Goal: Task Accomplishment & Management: Manage account settings

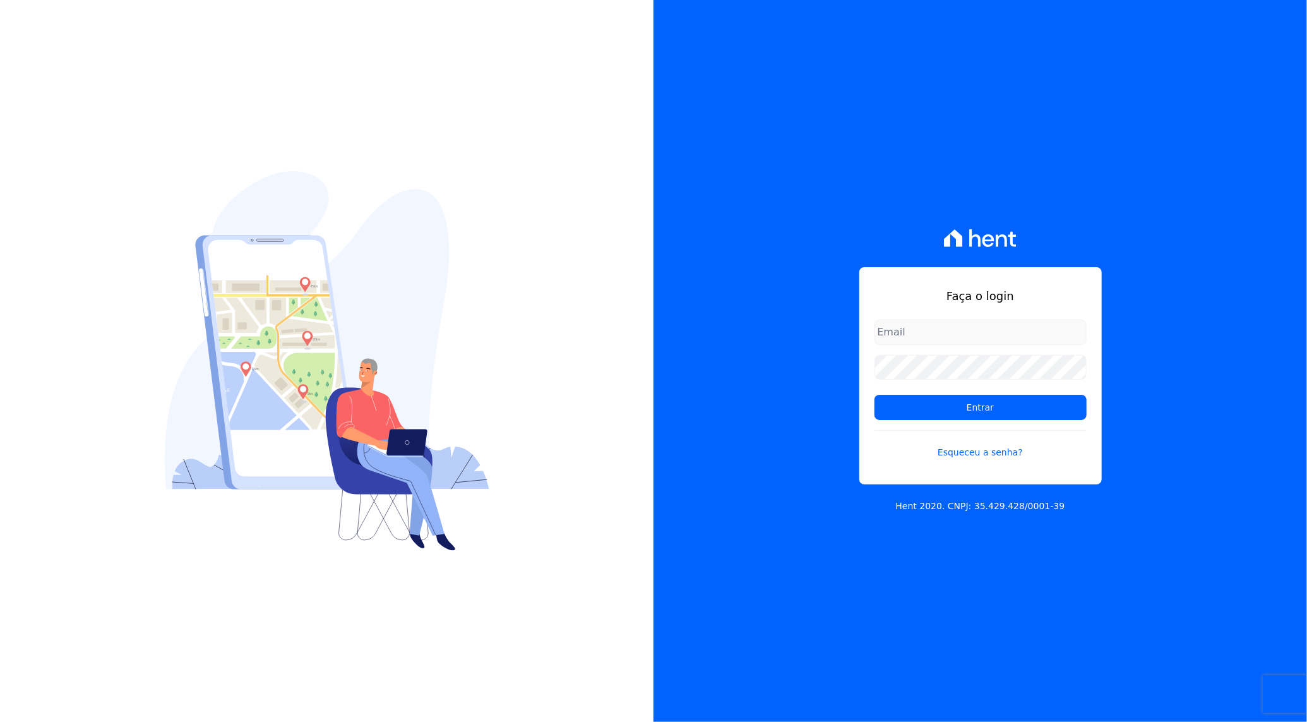
type input "rafael.souza@quattroconstrutora.com.br"
click at [951, 407] on input "Entrar" at bounding box center [980, 407] width 212 height 25
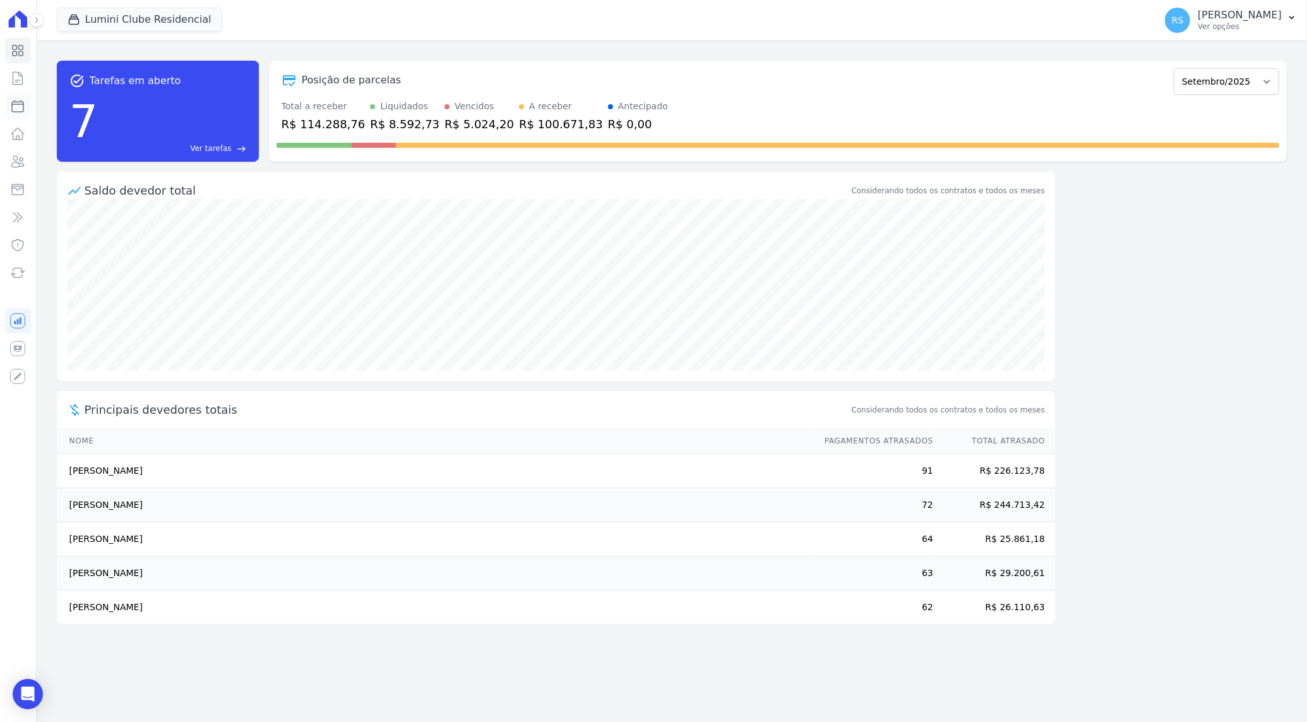
click at [15, 108] on icon at bounding box center [17, 105] width 15 height 15
select select
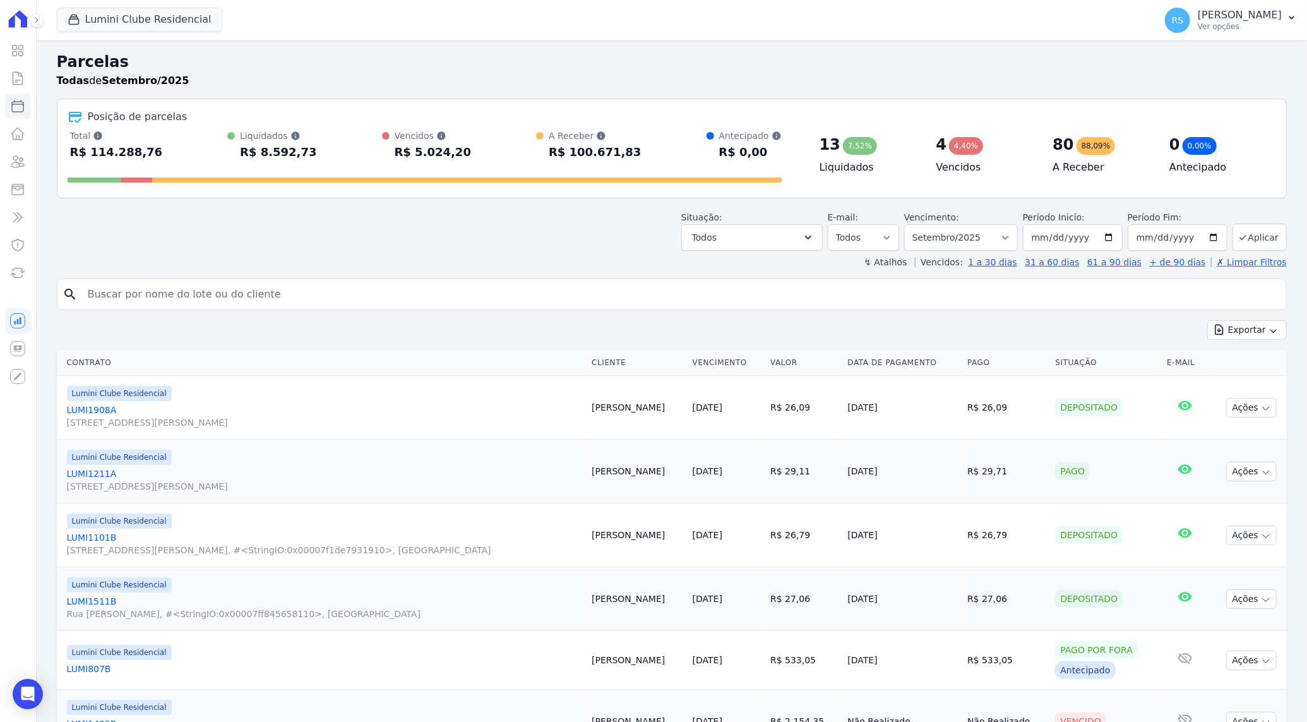
click at [280, 290] on input "search" at bounding box center [680, 294] width 1201 height 25
click at [431, 295] on input "search" at bounding box center [680, 294] width 1201 height 25
click at [126, 19] on button "Lumini Clube Residencial" at bounding box center [139, 20] width 165 height 24
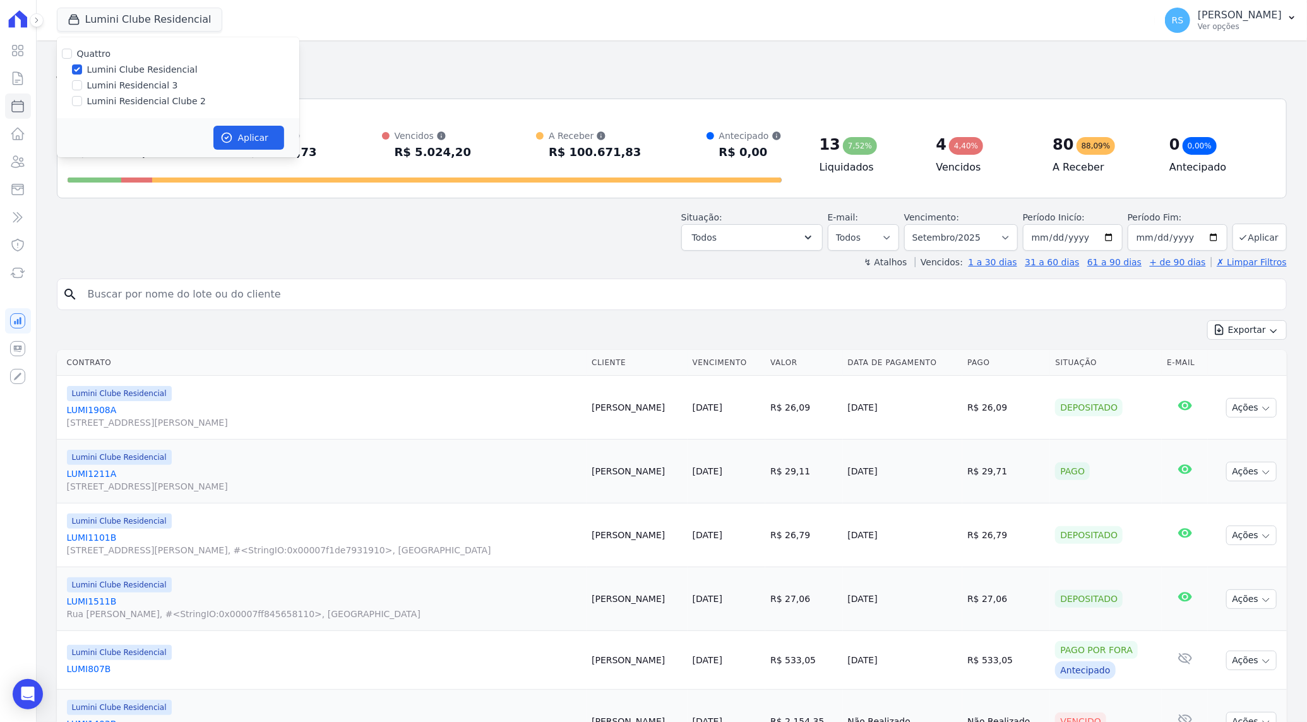
click at [133, 101] on label "Lumini Residencial Clube 2" at bounding box center [146, 101] width 119 height 13
click at [82, 101] on input "Lumini Residencial Clube 2" at bounding box center [77, 101] width 10 height 10
checkbox input "true"
click at [128, 67] on label "Lumini Clube Residencial" at bounding box center [142, 69] width 110 height 13
click at [82, 67] on input "Lumini Clube Residencial" at bounding box center [77, 69] width 10 height 10
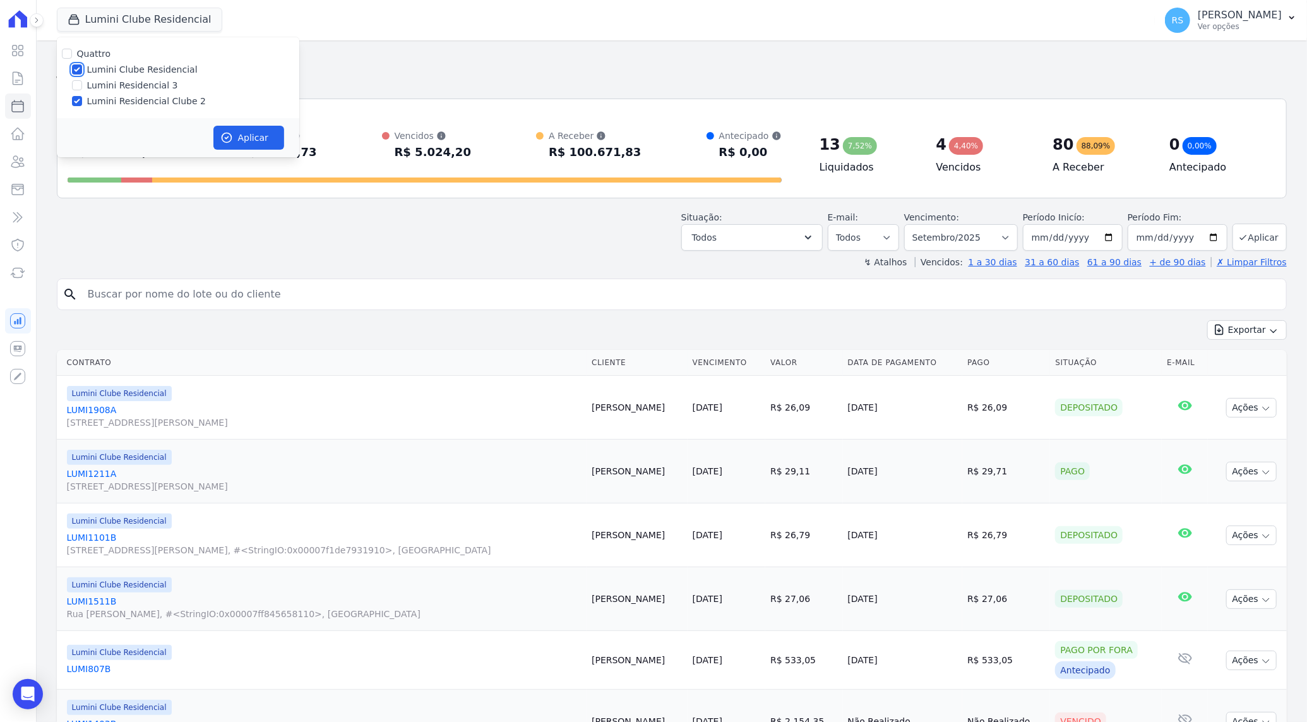
checkbox input "false"
click at [242, 138] on button "Aplicar" at bounding box center [248, 138] width 71 height 24
select select
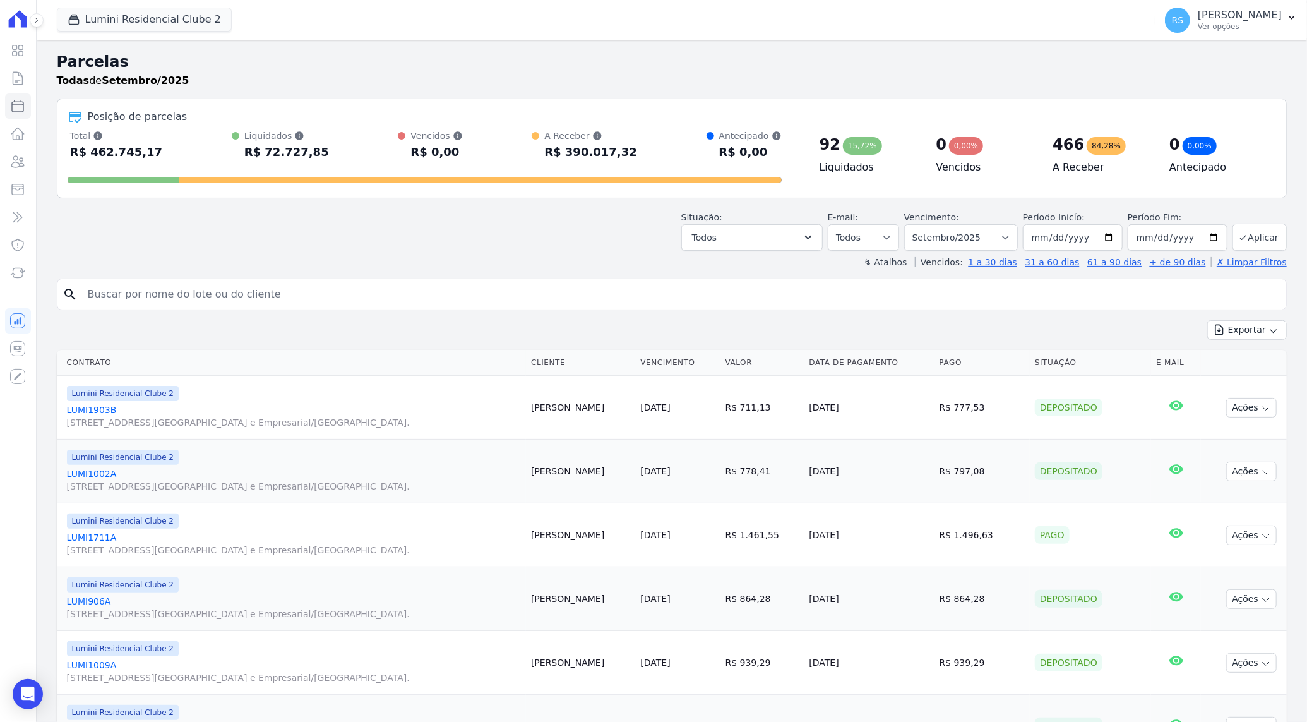
drag, startPoint x: 271, startPoint y: 304, endPoint x: 273, endPoint y: 294, distance: 10.2
click at [271, 304] on input "search" at bounding box center [680, 294] width 1201 height 25
paste input "[PHONE_NUMBER]"
click at [200, 297] on input "[PHONE_NUMBER]" at bounding box center [680, 294] width 1201 height 25
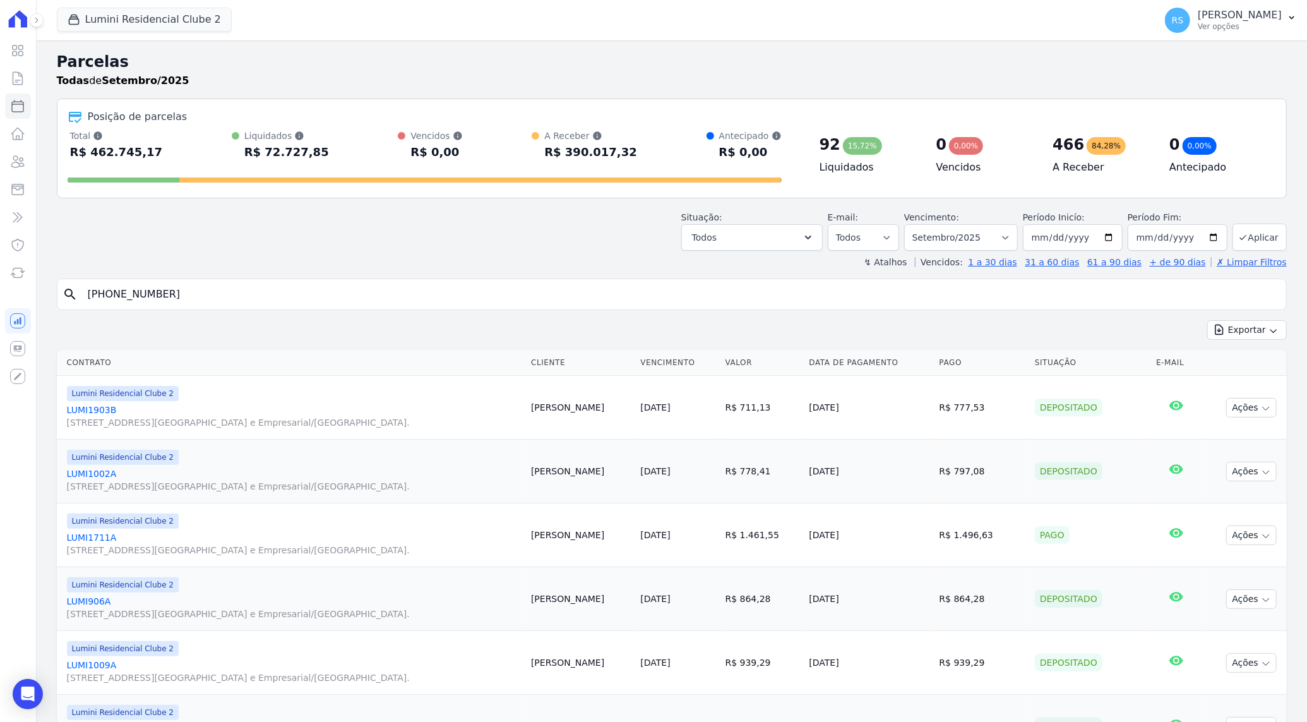
click at [200, 297] on input "[PHONE_NUMBER]" at bounding box center [680, 294] width 1201 height 25
type input "ritch"
click at [200, 297] on input "ritch" at bounding box center [680, 294] width 1201 height 25
type input "ritcheli"
click at [200, 297] on input "ritcheli" at bounding box center [680, 294] width 1201 height 25
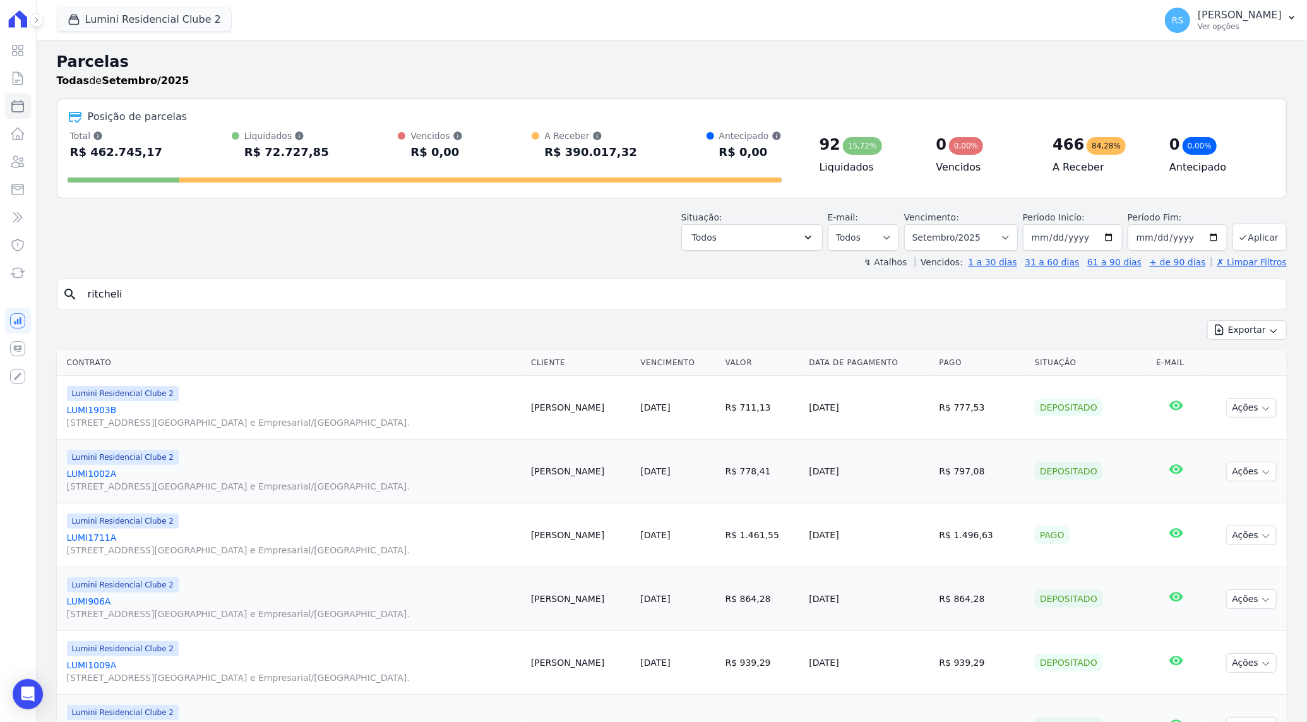
select select
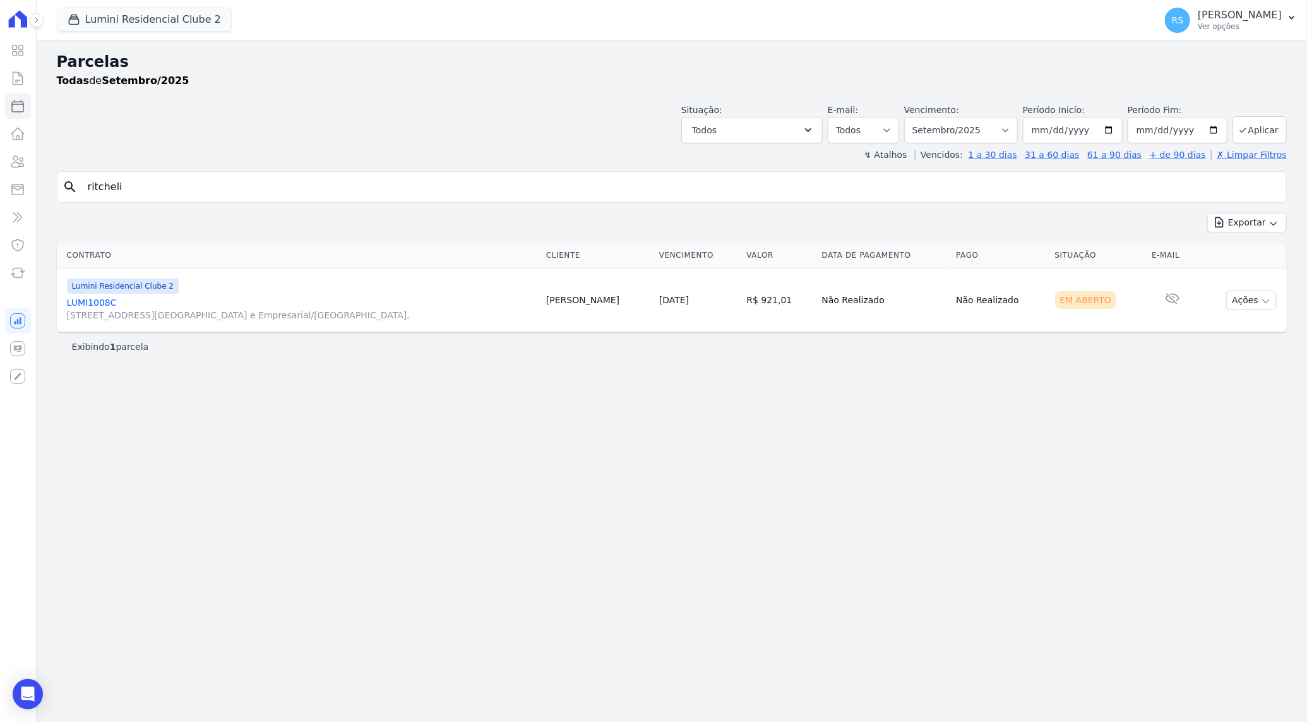
click at [98, 297] on link "LUMI1008C [STREET_ADDRESS][GEOGRAPHIC_DATA] e Empresarial/[GEOGRAPHIC_DATA]." at bounding box center [301, 308] width 469 height 25
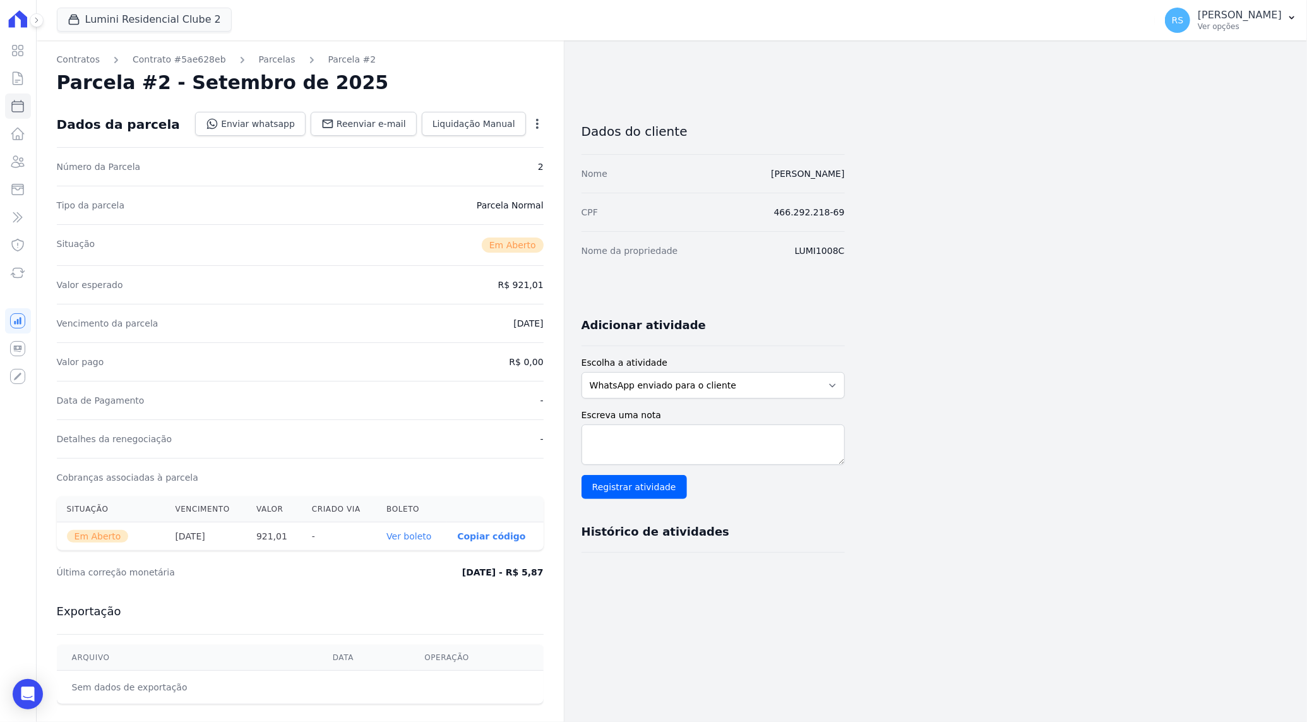
click at [1053, 209] on div "Contratos Contrato #5ae628eb [GEOGRAPHIC_DATA] Parcela #2 Parcela #2 - Setembro…" at bounding box center [662, 447] width 1250 height 814
click at [1043, 272] on div "Contratos Contrato #5ae628eb [GEOGRAPHIC_DATA] Parcela #2 Parcela #2 - Setembro…" at bounding box center [662, 447] width 1250 height 814
click at [771, 172] on link "[PERSON_NAME]" at bounding box center [807, 174] width 73 height 10
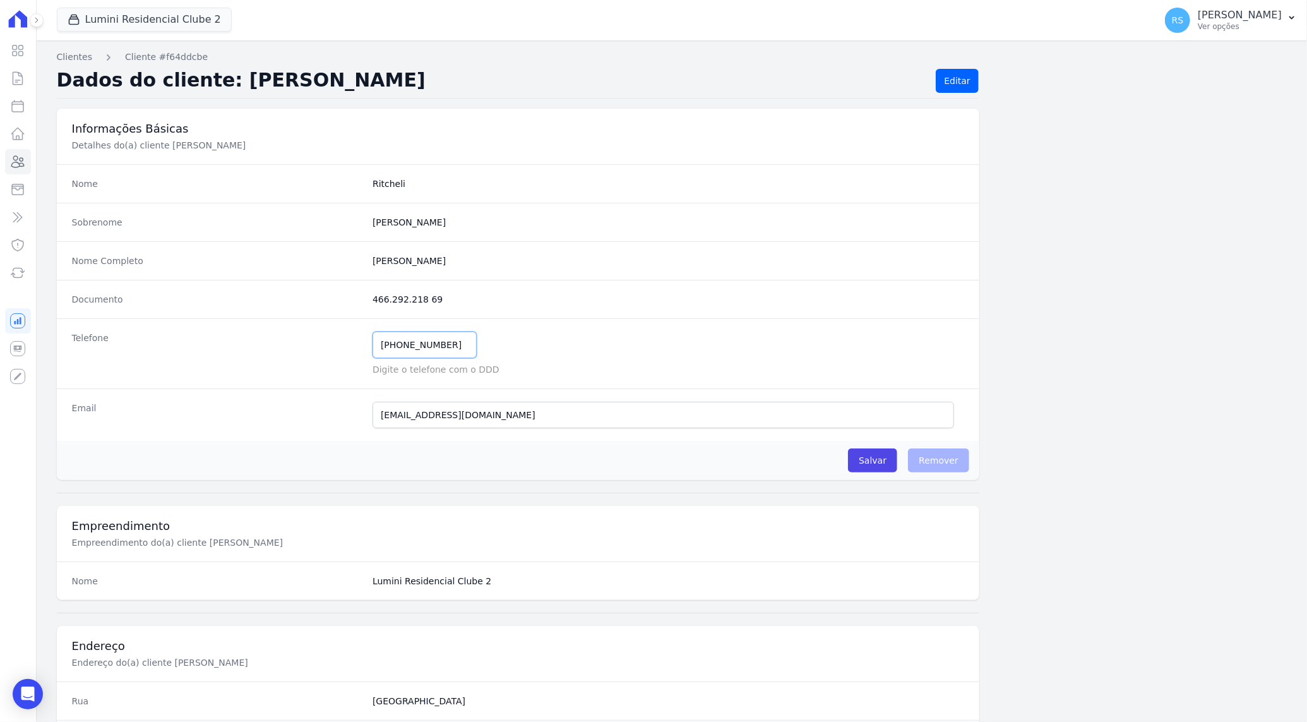
click at [455, 340] on input "[PHONE_NUMBER]" at bounding box center [425, 344] width 104 height 27
paste input "[PHONE_NUMBER]"
drag, startPoint x: 396, startPoint y: 338, endPoint x: 354, endPoint y: 337, distance: 41.7
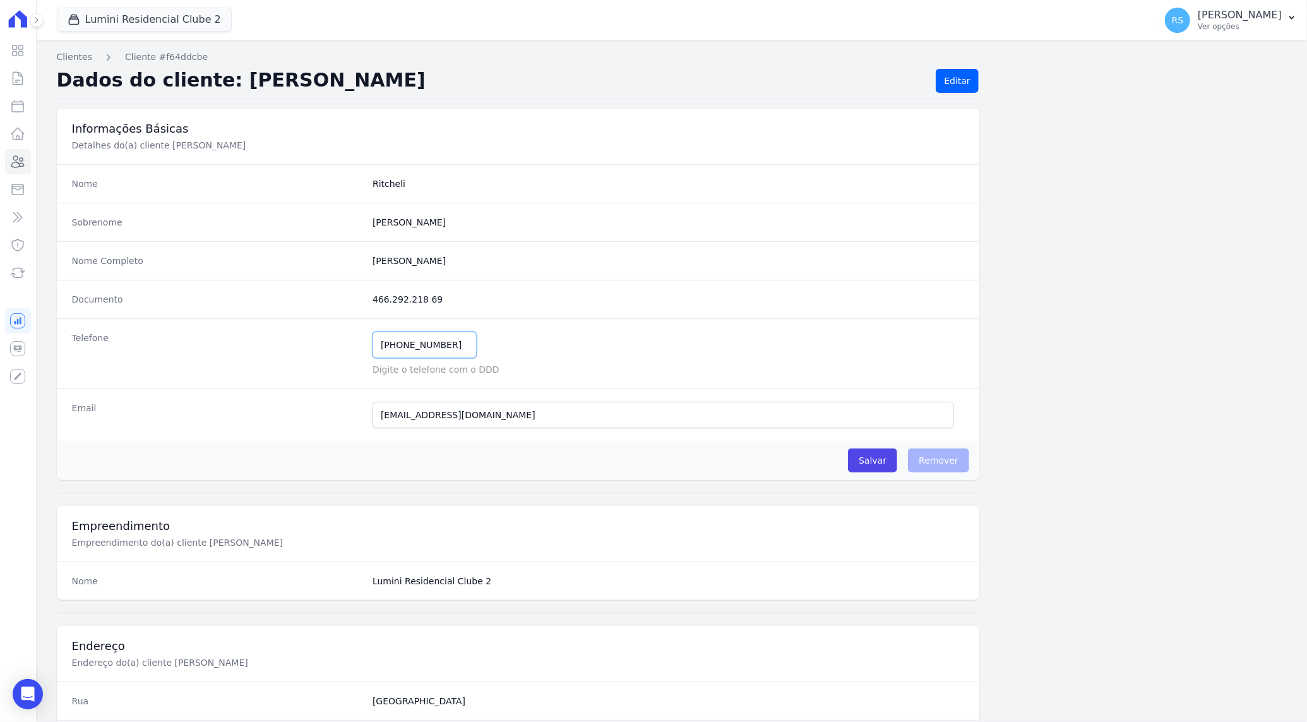
click at [354, 337] on div "Telefone [PHONE_NUMBER] Mensagem de SMS ainda não enviada.. Mensagem de [PERSON…" at bounding box center [518, 353] width 922 height 70
click at [431, 343] on input "11 99481-87" at bounding box center [425, 344] width 104 height 27
type input "11 99481-8707"
click at [873, 456] on input "Salvar" at bounding box center [872, 460] width 49 height 24
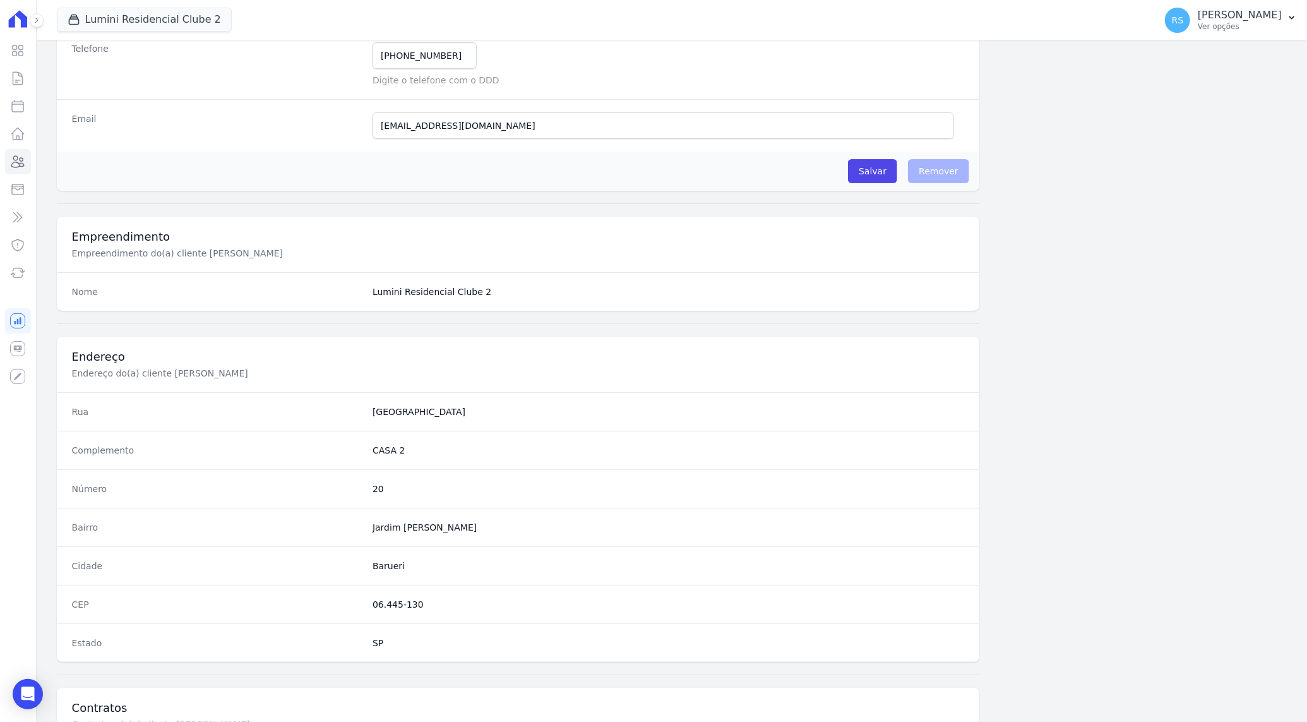
scroll to position [463, 0]
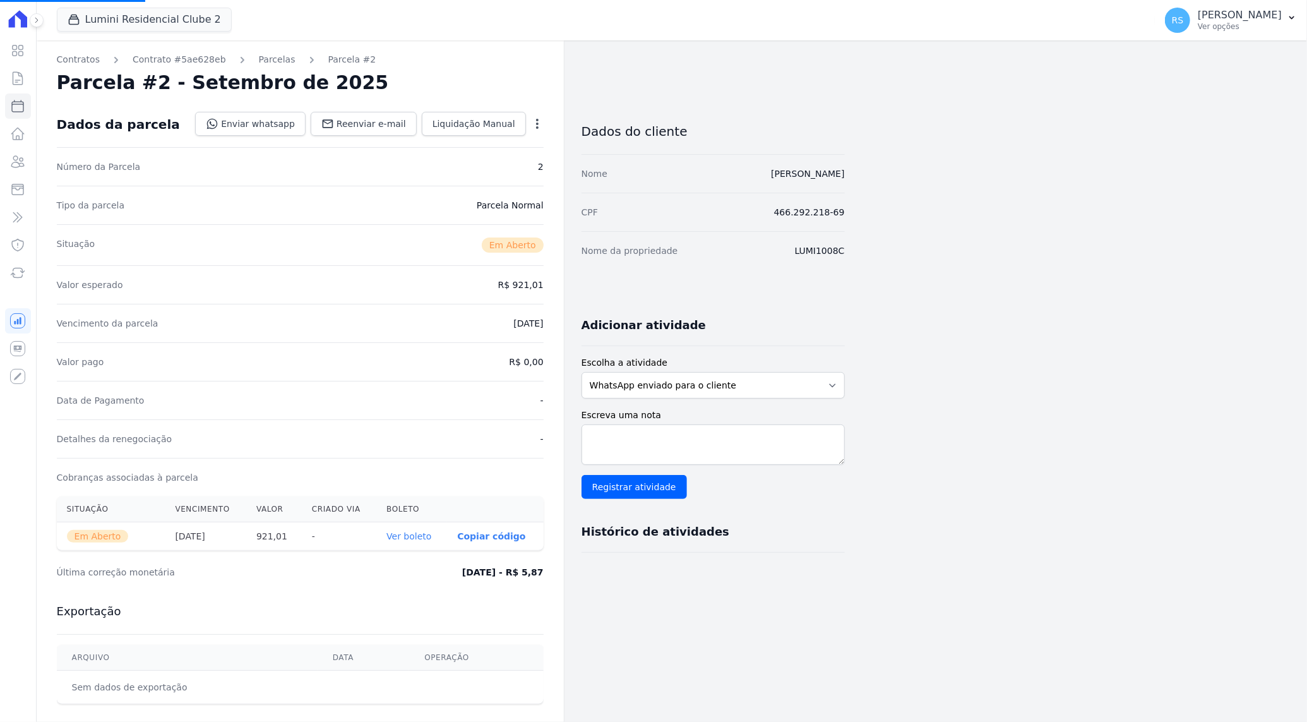
select select
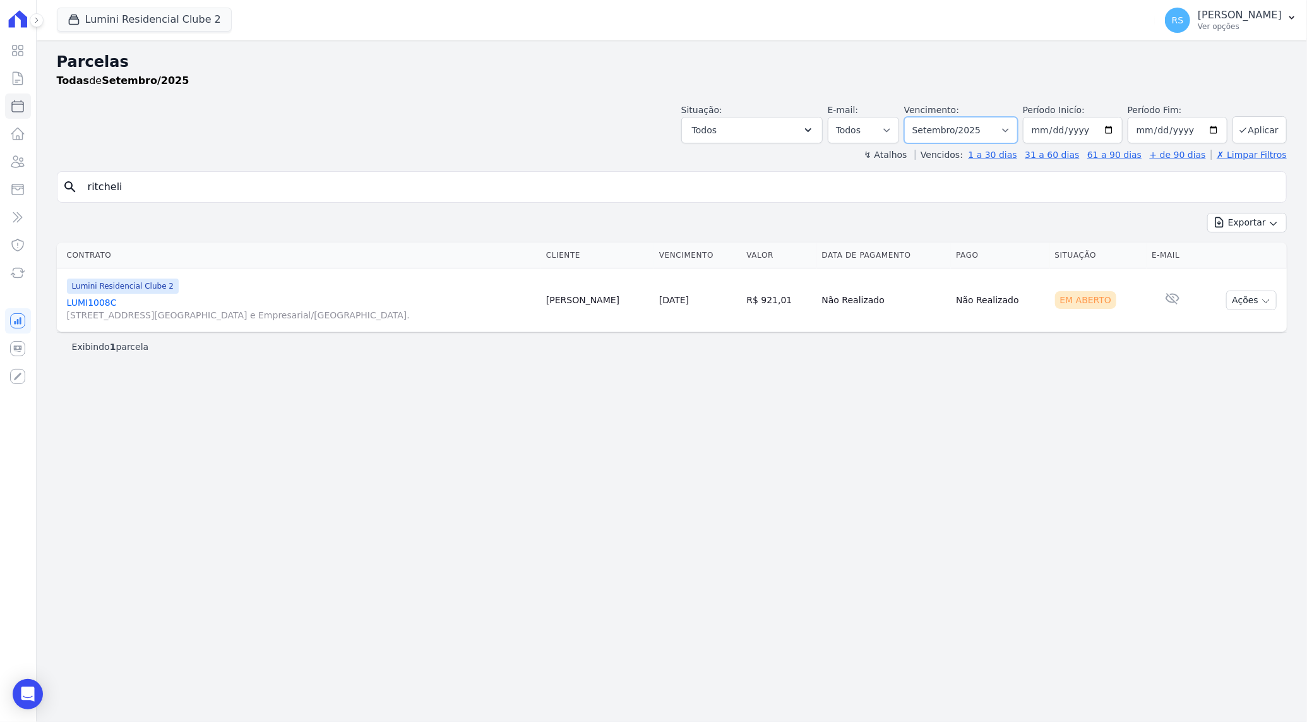
click at [1018, 129] on select "Filtrar por período ──────── Todos os meses Março/2024 Abril/2024 Maio/2024 Jun…" at bounding box center [961, 130] width 114 height 27
select select "08/2025"
click at [921, 117] on select "Filtrar por período ──────── Todos os meses Março/2024 Abril/2024 Maio/2024 Jun…" at bounding box center [961, 130] width 114 height 27
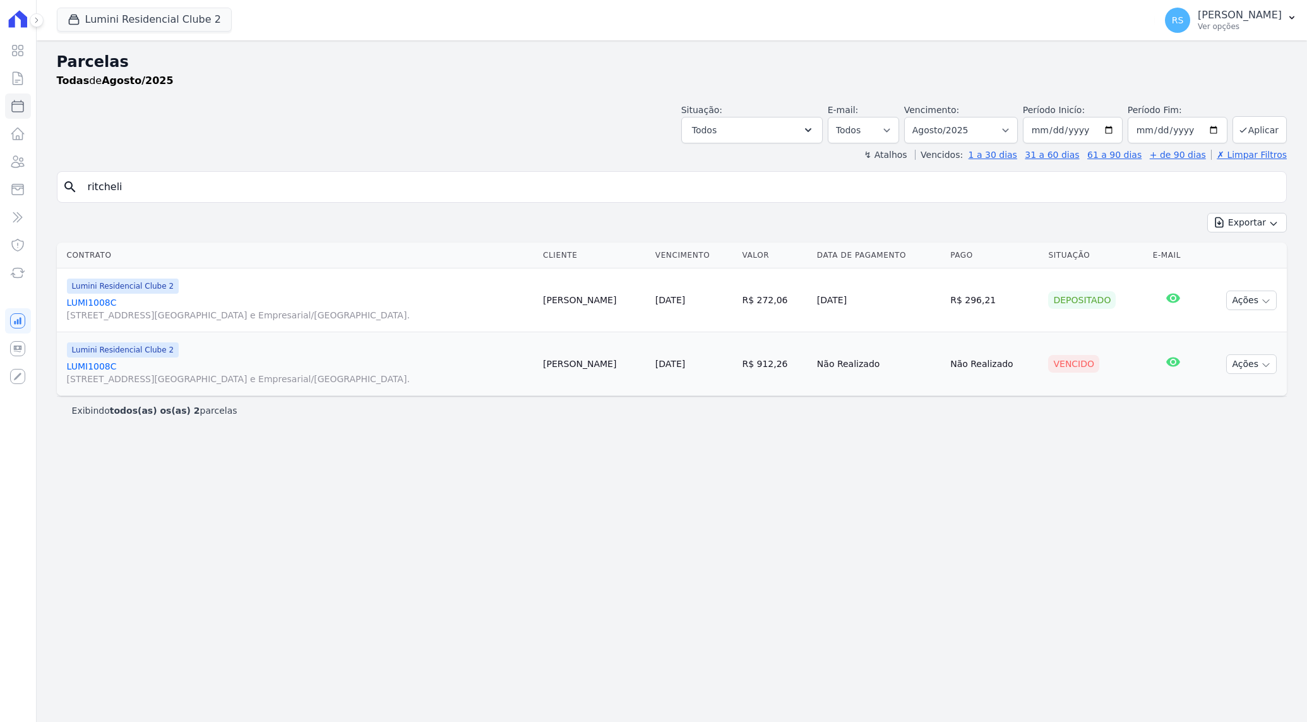
select select
click at [106, 363] on link "LUMI1008C [STREET_ADDRESS][GEOGRAPHIC_DATA] e Empresarial/[GEOGRAPHIC_DATA]." at bounding box center [300, 372] width 466 height 25
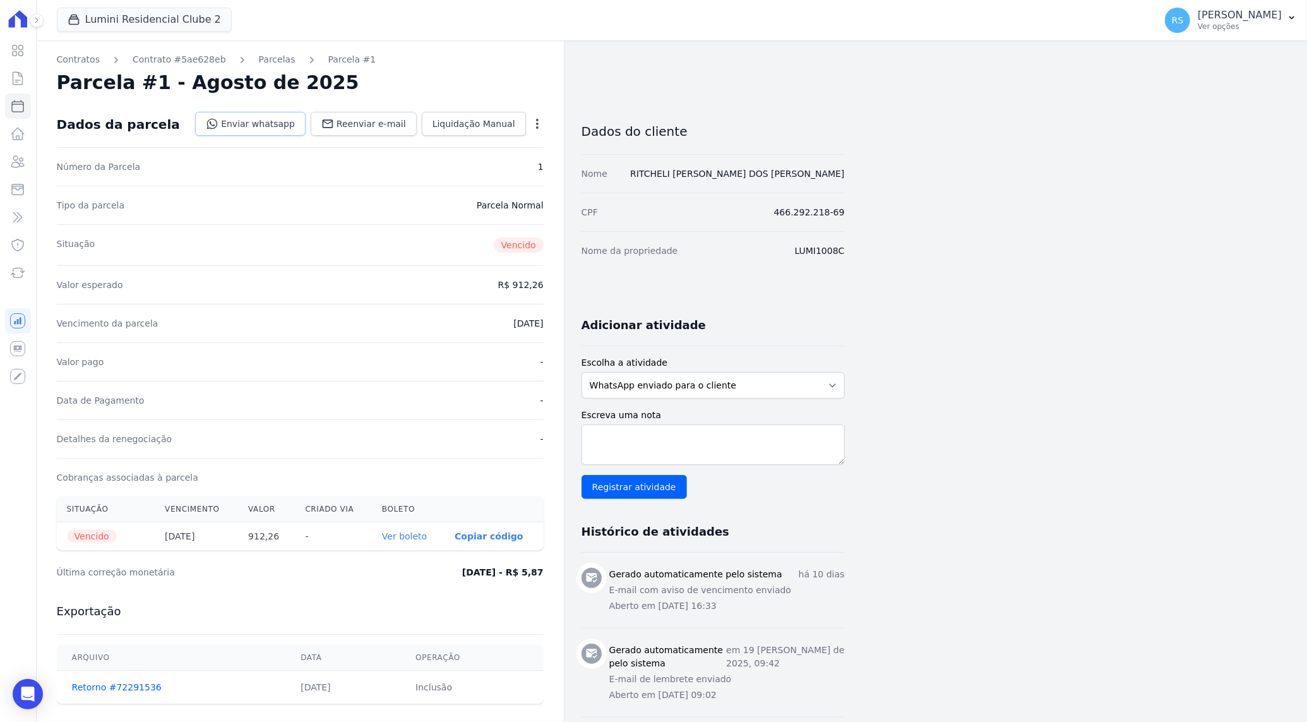
click at [283, 129] on link "Enviar whatsapp" at bounding box center [250, 124] width 110 height 24
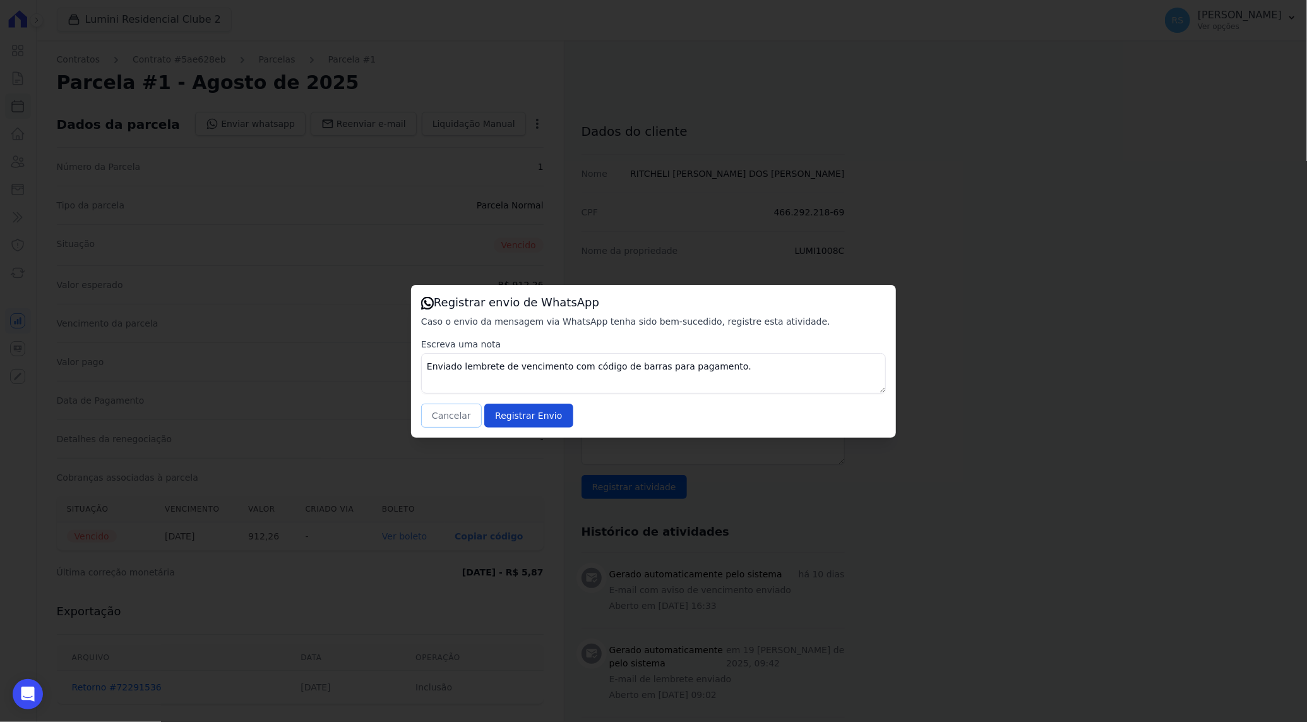
click at [463, 413] on button "Cancelar" at bounding box center [451, 415] width 61 height 24
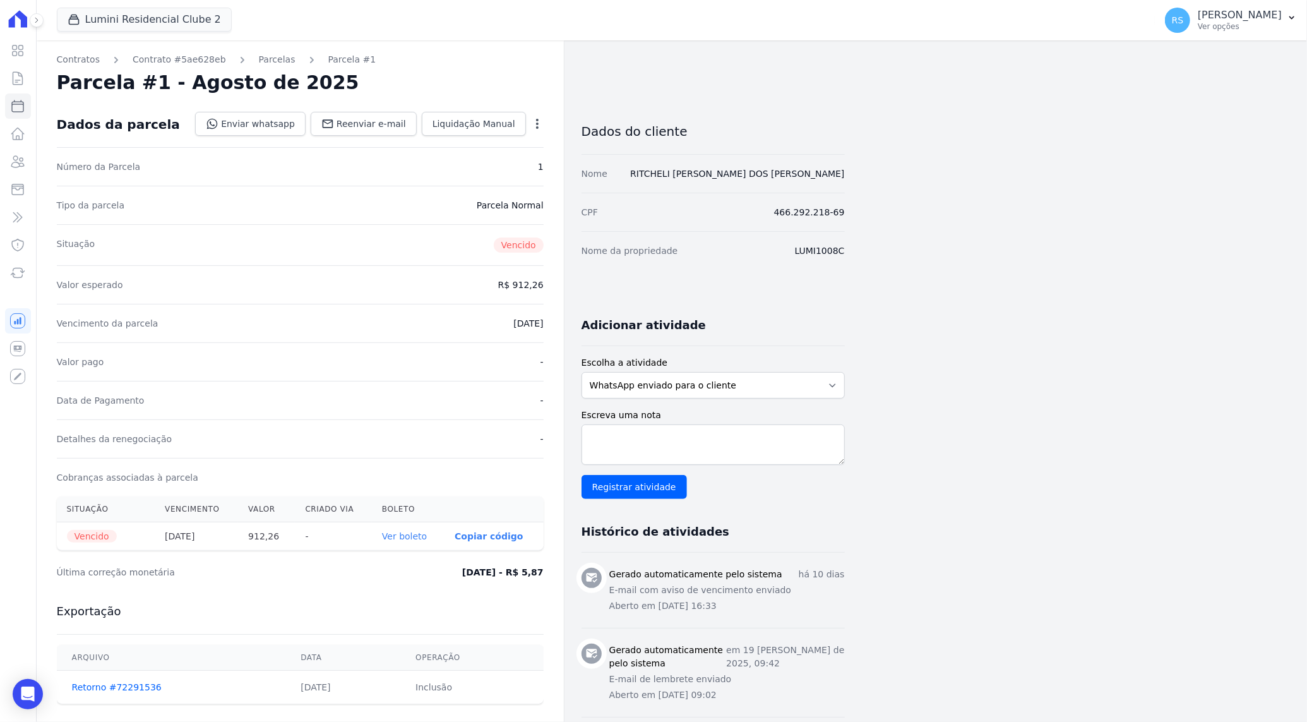
scroll to position [145, 0]
